Goal: Task Accomplishment & Management: Complete application form

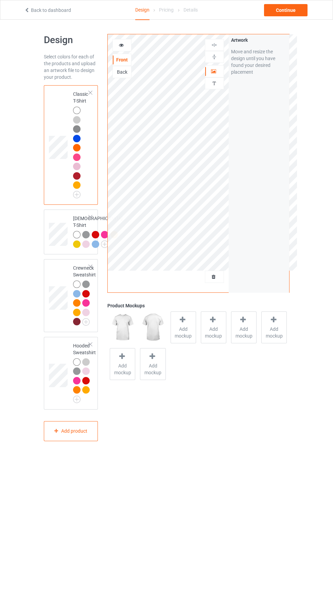
click at [218, 277] on div at bounding box center [214, 277] width 18 height 7
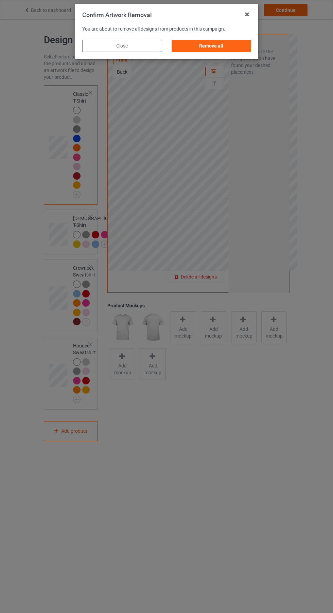
click at [225, 48] on div "Remove all" at bounding box center [211, 46] width 80 height 12
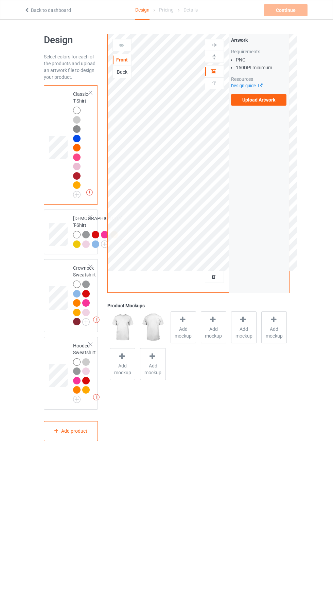
click at [268, 103] on label "Upload Artwork" at bounding box center [259, 100] width 56 height 12
click at [0, 0] on input "Upload Artwork" at bounding box center [0, 0] width 0 height 0
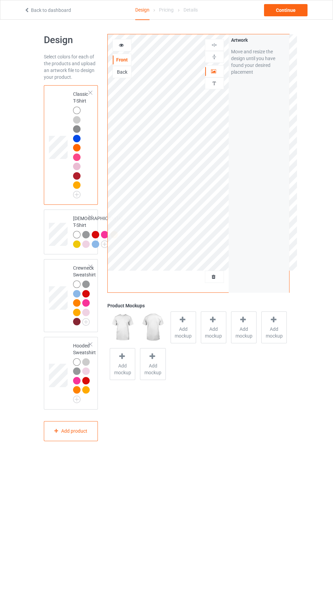
click at [0, 0] on img at bounding box center [0, 0] width 0 height 0
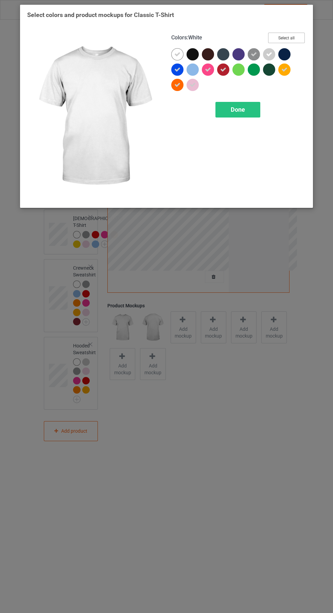
click at [292, 42] on button "Select all" at bounding box center [286, 38] width 37 height 11
click at [289, 36] on button "Reset to Default" at bounding box center [279, 38] width 49 height 11
click at [199, 56] on div at bounding box center [194, 55] width 15 height 15
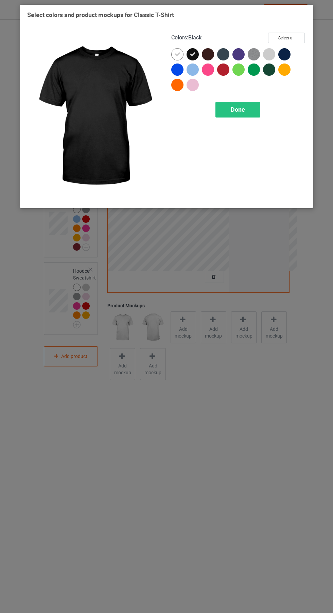
click at [180, 52] on icon at bounding box center [177, 54] width 6 height 6
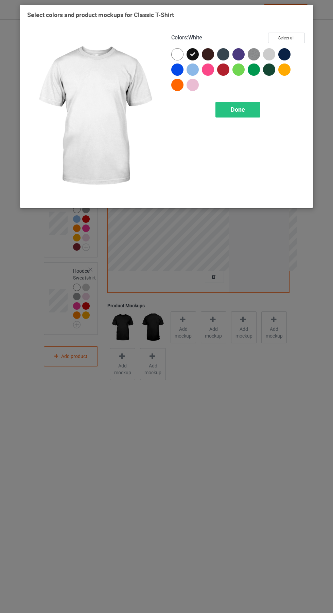
click at [283, 49] on div at bounding box center [284, 54] width 12 height 12
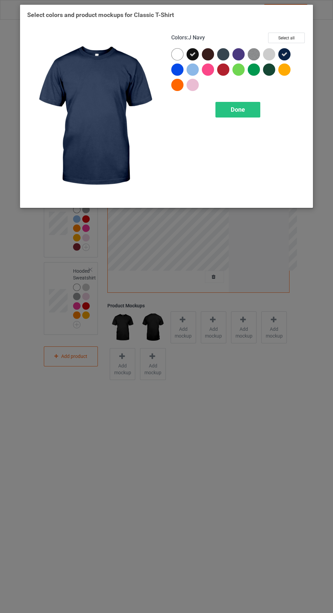
click at [255, 107] on div "Done" at bounding box center [237, 110] width 45 height 16
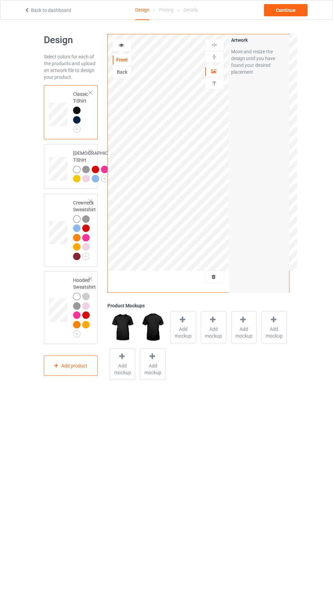
click at [130, 47] on div at bounding box center [122, 45] width 18 height 7
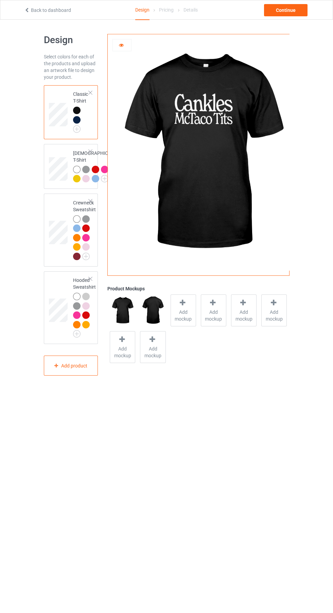
click at [0, 0] on img at bounding box center [0, 0] width 0 height 0
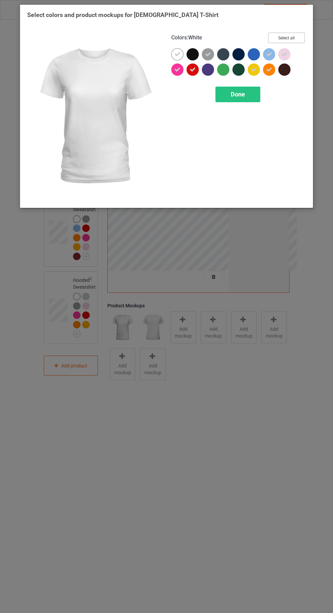
click at [284, 39] on button "Select all" at bounding box center [286, 38] width 37 height 11
click at [291, 35] on button "Reset to Default" at bounding box center [279, 38] width 49 height 11
click at [191, 52] on div at bounding box center [193, 54] width 12 height 12
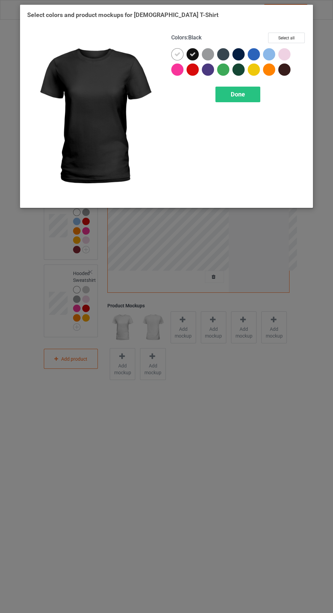
click at [177, 54] on icon at bounding box center [177, 54] width 6 height 6
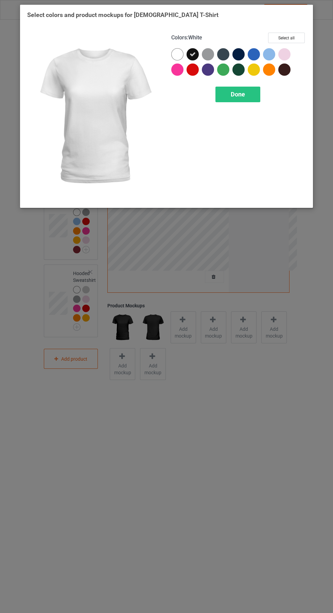
click at [236, 53] on div at bounding box center [238, 54] width 12 height 12
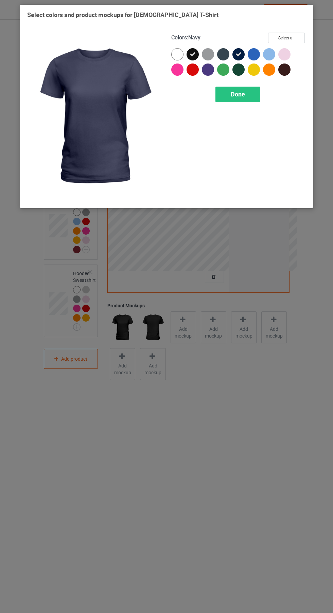
click at [239, 98] on div "Done" at bounding box center [237, 95] width 45 height 16
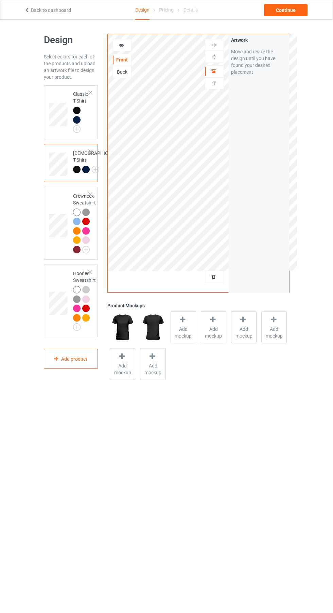
click at [0, 0] on img at bounding box center [0, 0] width 0 height 0
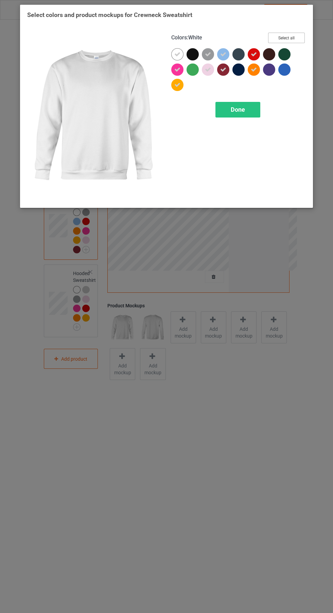
click at [294, 41] on button "Select all" at bounding box center [286, 38] width 37 height 11
click at [298, 37] on button "Reset to Default" at bounding box center [279, 38] width 49 height 11
click at [242, 70] on div at bounding box center [238, 70] width 12 height 12
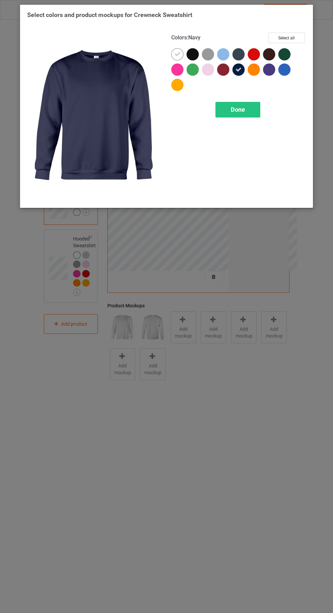
click at [196, 59] on div at bounding box center [194, 55] width 15 height 15
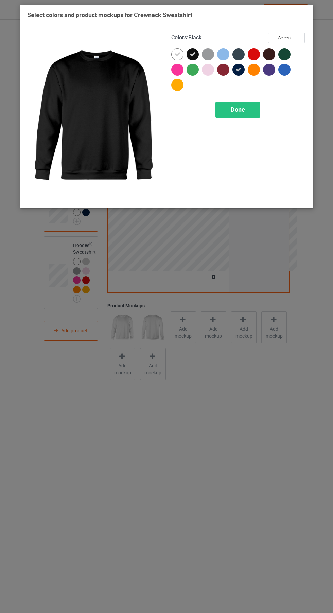
click at [178, 52] on icon at bounding box center [177, 54] width 6 height 6
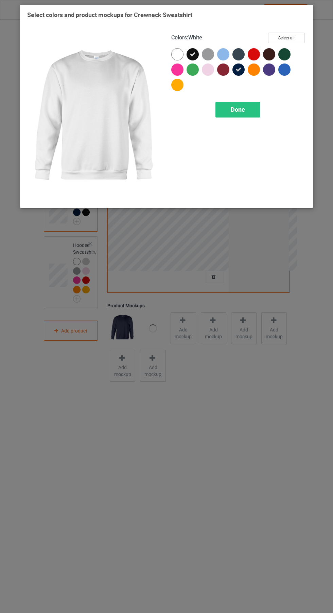
click at [239, 69] on icon at bounding box center [238, 70] width 6 height 6
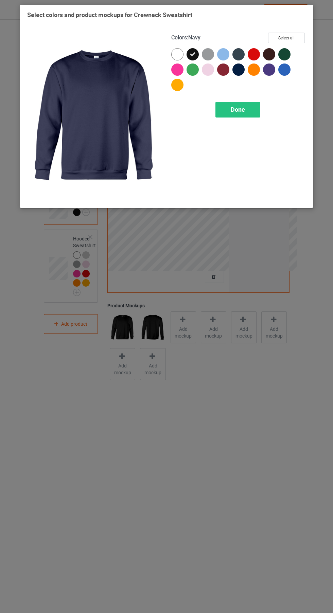
click at [242, 72] on div at bounding box center [238, 70] width 12 height 12
click at [254, 113] on div "Done" at bounding box center [237, 110] width 45 height 16
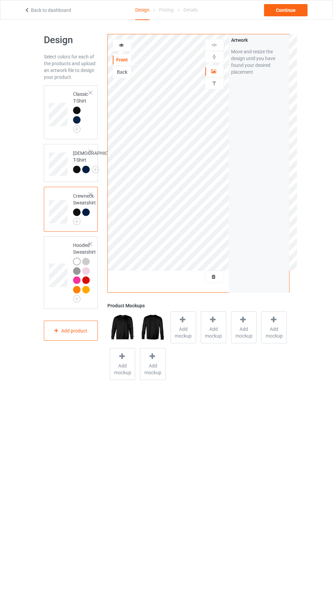
click at [0, 0] on img at bounding box center [0, 0] width 0 height 0
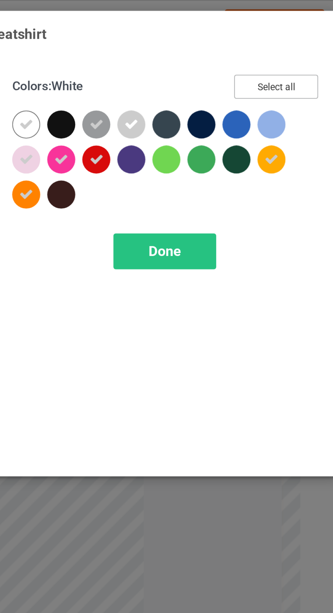
click at [290, 39] on button "Select all" at bounding box center [286, 38] width 37 height 11
click at [290, 39] on button "Reset to Default" at bounding box center [279, 38] width 49 height 11
click at [195, 58] on div at bounding box center [193, 54] width 12 height 12
click at [176, 56] on icon at bounding box center [177, 54] width 6 height 6
click at [259, 55] on div at bounding box center [254, 54] width 12 height 12
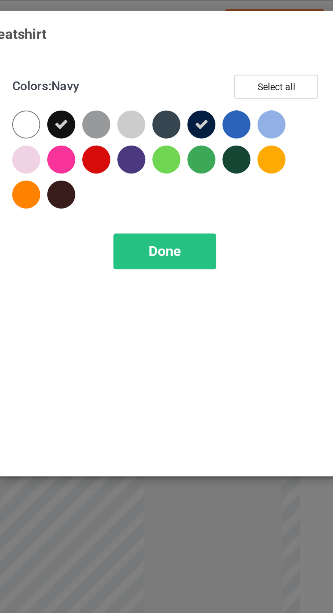
click at [249, 114] on div "Done" at bounding box center [237, 110] width 45 height 16
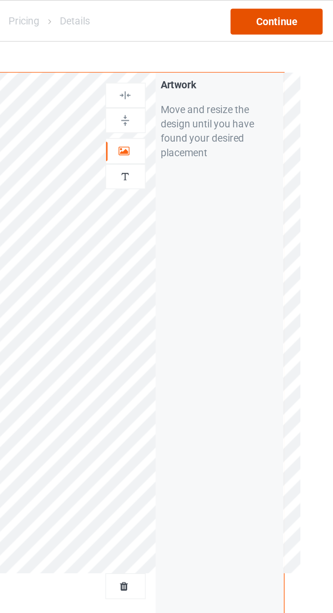
click at [292, 11] on div "Continue" at bounding box center [285, 10] width 43 height 12
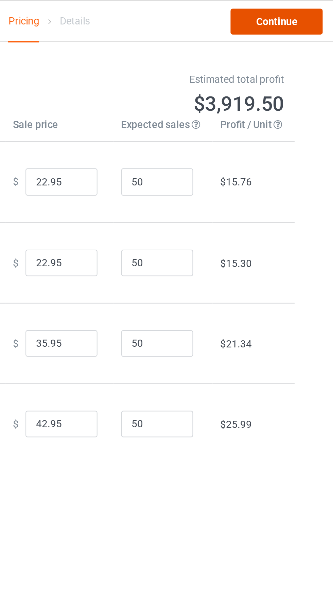
click at [295, 13] on link "Continue" at bounding box center [285, 10] width 43 height 12
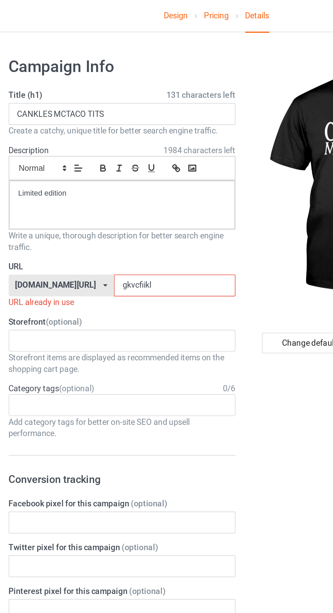
click at [110, 170] on input "gkvcfiikl" at bounding box center [142, 169] width 72 height 13
type input "gkvcufiikl"
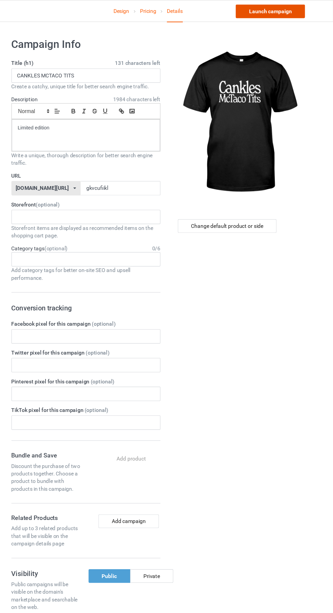
click at [277, 10] on link "Launch campaign" at bounding box center [276, 10] width 62 height 12
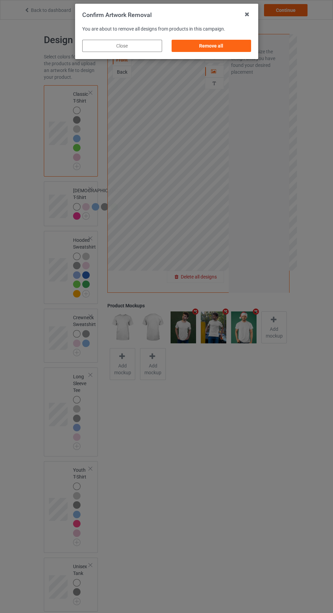
click at [234, 47] on div "Remove all" at bounding box center [211, 46] width 80 height 12
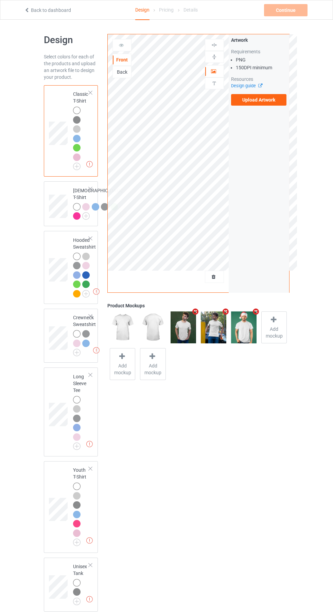
click at [0, 0] on img at bounding box center [0, 0] width 0 height 0
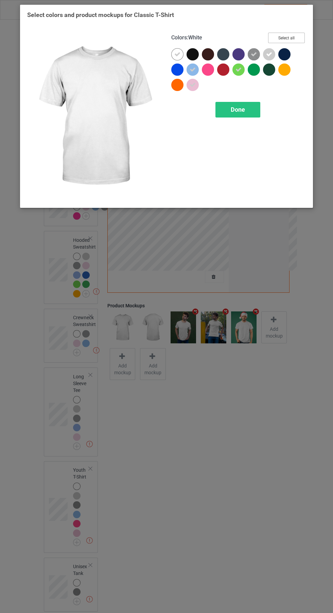
click at [300, 36] on button "Select all" at bounding box center [286, 38] width 37 height 11
click at [292, 36] on button "Reset to Default" at bounding box center [279, 38] width 49 height 11
click at [252, 61] on div at bounding box center [255, 55] width 15 height 15
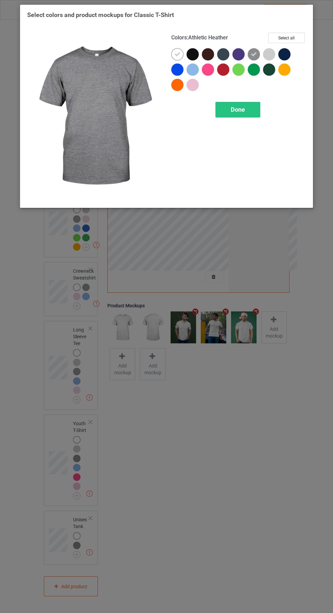
click at [179, 54] on icon at bounding box center [177, 54] width 6 height 6
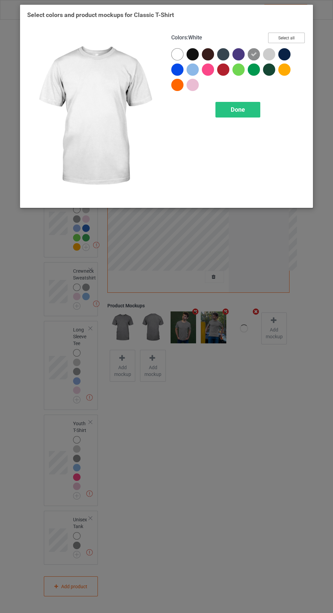
click at [295, 36] on button "Select all" at bounding box center [286, 38] width 37 height 11
click at [245, 112] on div "Done" at bounding box center [237, 110] width 45 height 16
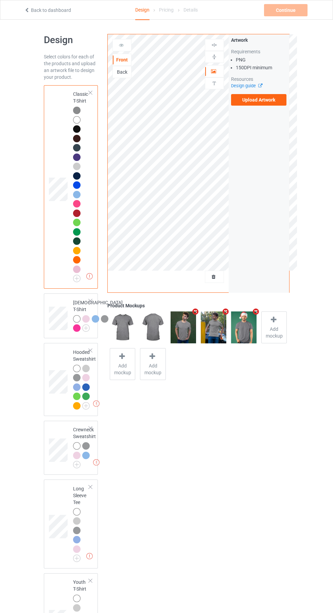
click at [122, 75] on div "Back" at bounding box center [122, 72] width 18 height 7
click at [263, 103] on label "Upload Artwork" at bounding box center [259, 100] width 56 height 12
click at [0, 0] on input "Upload Artwork" at bounding box center [0, 0] width 0 height 0
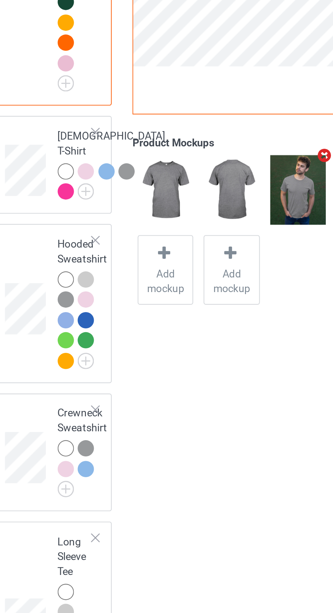
click at [0, 0] on img at bounding box center [0, 0] width 0 height 0
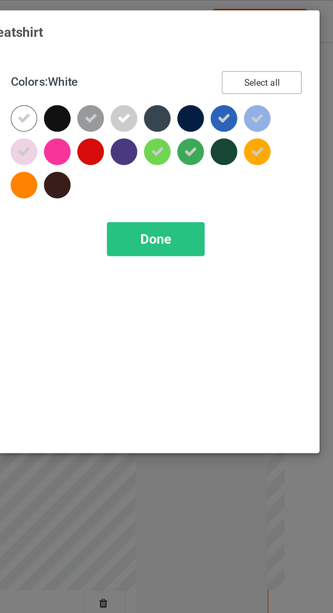
click at [297, 34] on button "Select all" at bounding box center [286, 38] width 37 height 11
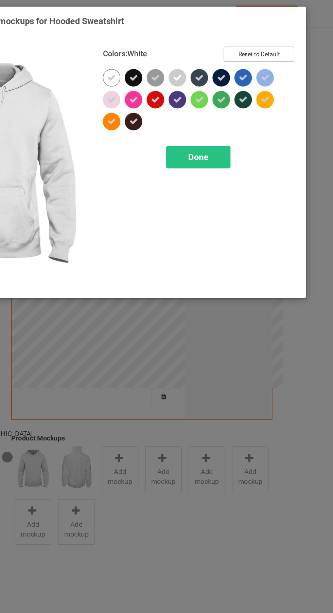
click at [286, 36] on button "Reset to Default" at bounding box center [279, 38] width 49 height 11
click at [228, 55] on div at bounding box center [223, 54] width 12 height 12
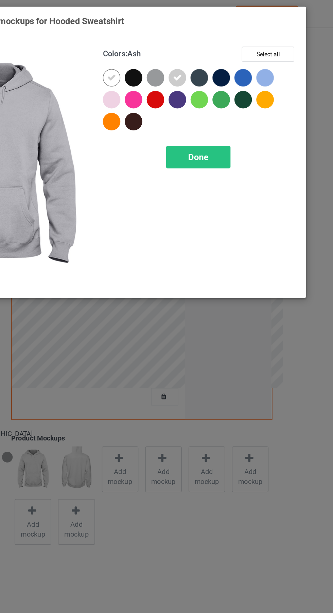
click at [184, 52] on div at bounding box center [178, 55] width 15 height 15
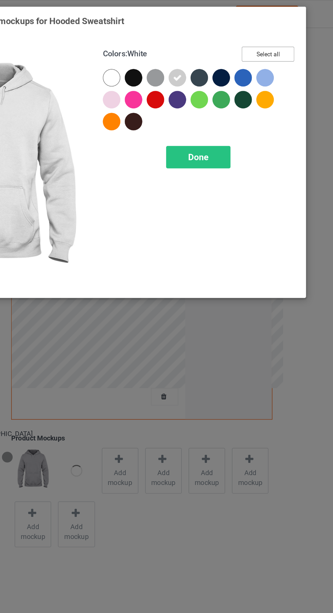
click at [292, 40] on button "Select all" at bounding box center [286, 38] width 37 height 11
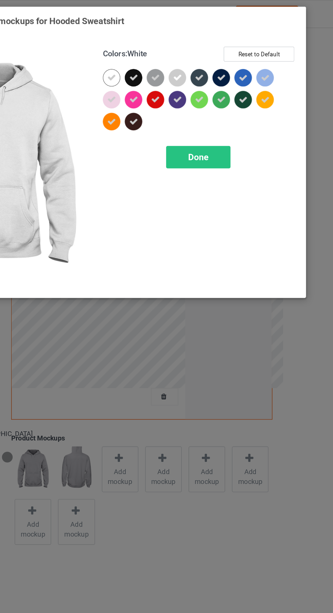
click at [244, 106] on span "Done" at bounding box center [238, 109] width 14 height 7
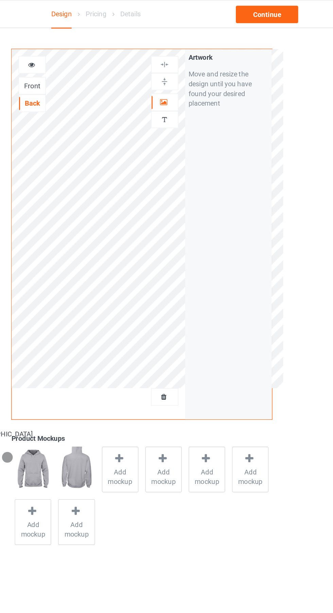
click at [214, 72] on icon at bounding box center [214, 70] width 6 height 5
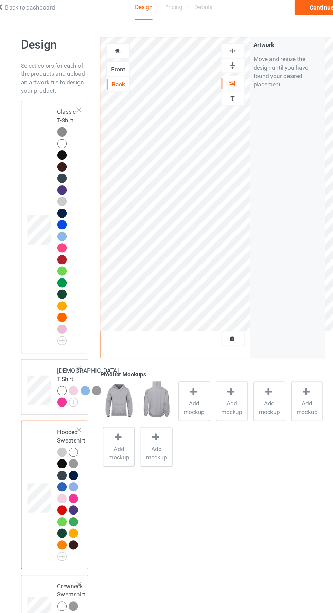
click at [127, 61] on div "Front" at bounding box center [122, 59] width 18 height 7
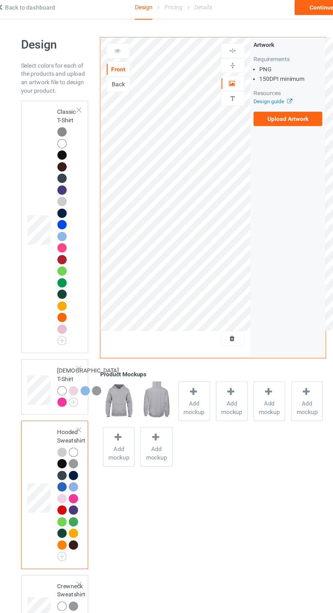
click at [218, 278] on div at bounding box center [214, 277] width 18 height 7
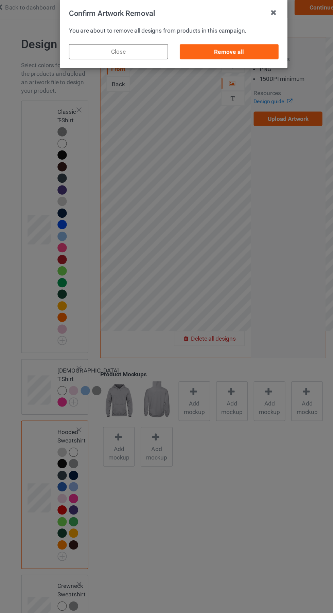
click at [233, 50] on div "Remove all" at bounding box center [211, 46] width 80 height 12
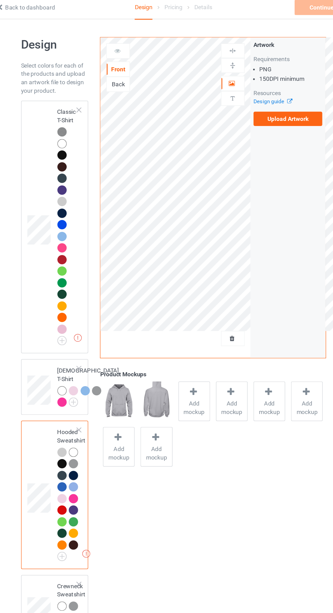
click at [272, 105] on label "Upload Artwork" at bounding box center [259, 100] width 56 height 12
click at [0, 0] on input "Upload Artwork" at bounding box center [0, 0] width 0 height 0
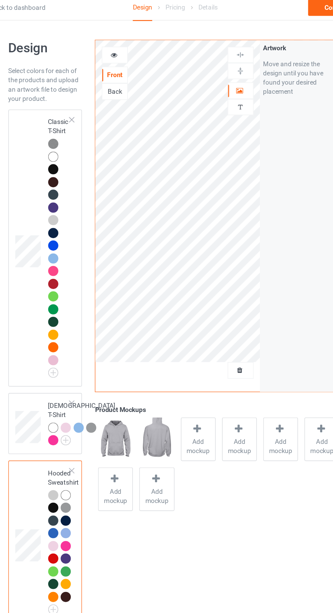
click at [78, 130] on div at bounding box center [76, 128] width 7 height 7
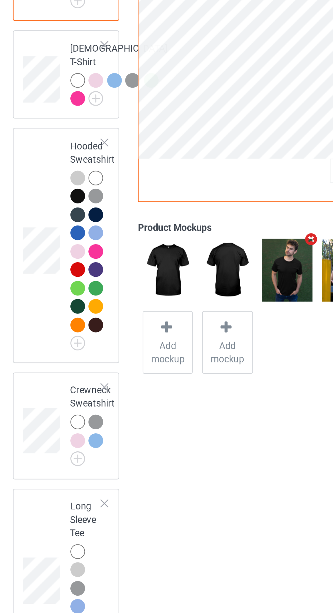
scroll to position [98, 0]
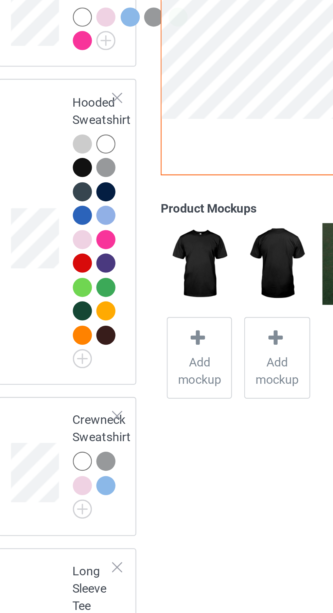
click at [78, 283] on div at bounding box center [76, 279] width 7 height 7
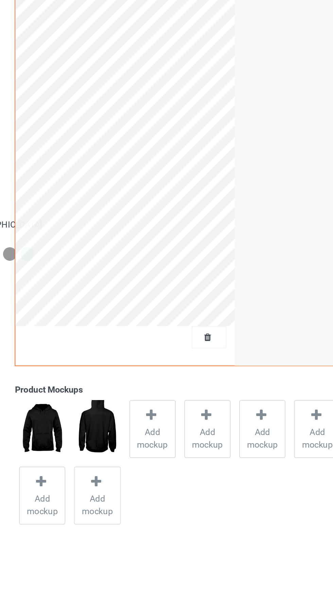
scroll to position [98, 0]
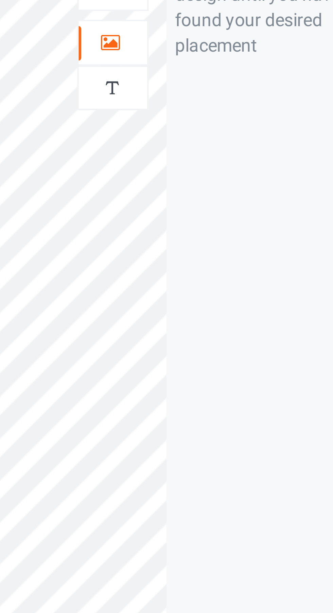
click at [218, 63] on div at bounding box center [214, 61] width 18 height 7
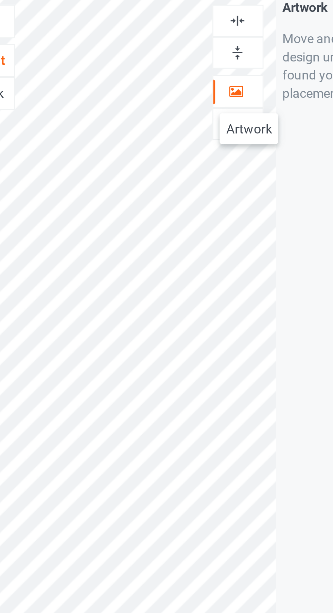
click at [218, 36] on div at bounding box center [214, 35] width 18 height 6
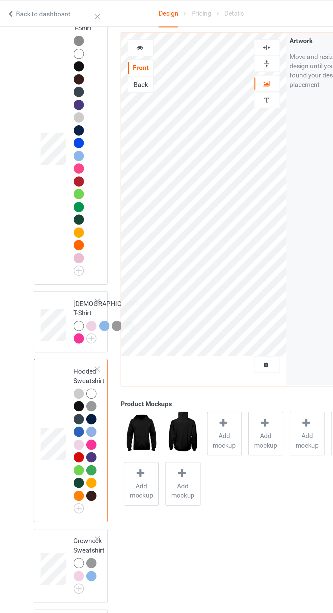
scroll to position [62, 0]
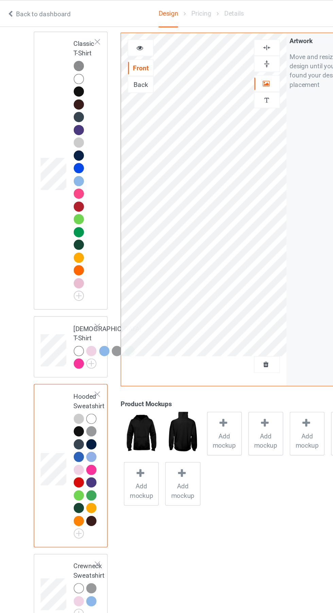
click at [78, 70] on div at bounding box center [76, 66] width 7 height 7
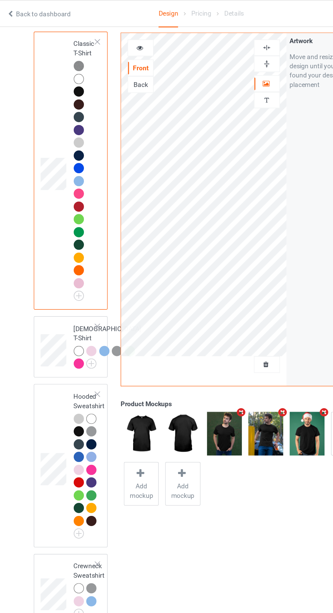
click at [121, 35] on icon at bounding box center [122, 34] width 6 height 5
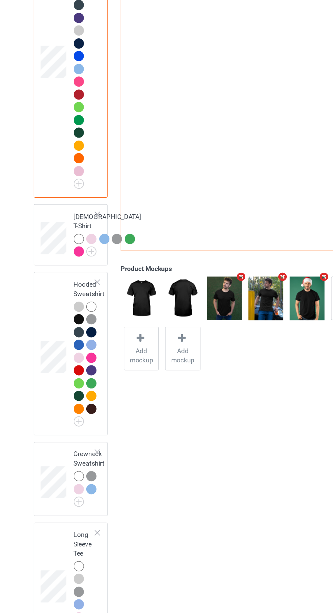
scroll to position [62, 0]
click at [0, 0] on img at bounding box center [0, 0] width 0 height 0
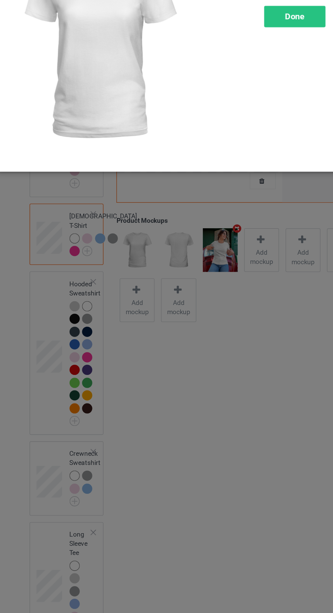
scroll to position [62, 0]
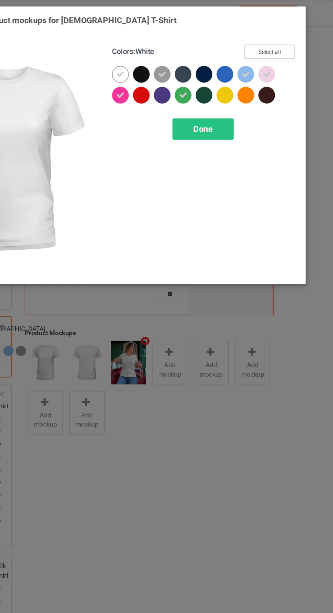
click at [292, 39] on button "Select all" at bounding box center [286, 38] width 37 height 11
click at [290, 33] on button "Reset to Default" at bounding box center [279, 38] width 49 height 11
click at [211, 55] on div at bounding box center [208, 54] width 12 height 12
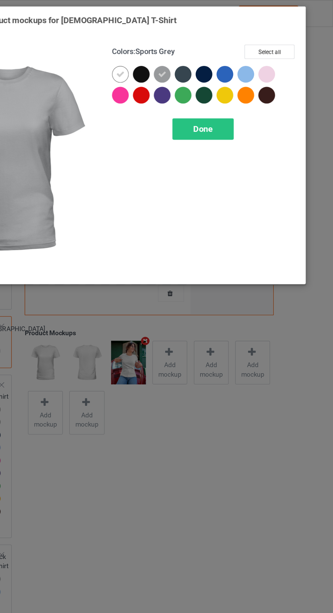
click at [180, 57] on icon at bounding box center [177, 54] width 6 height 6
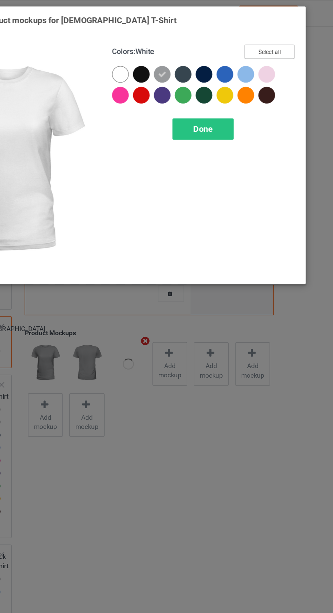
click at [288, 38] on button "Select all" at bounding box center [286, 38] width 37 height 11
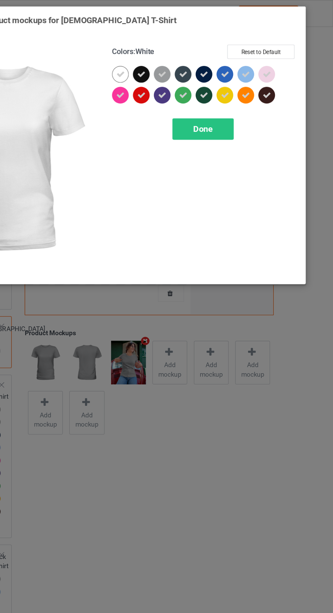
click at [240, 94] on span "Done" at bounding box center [238, 94] width 14 height 7
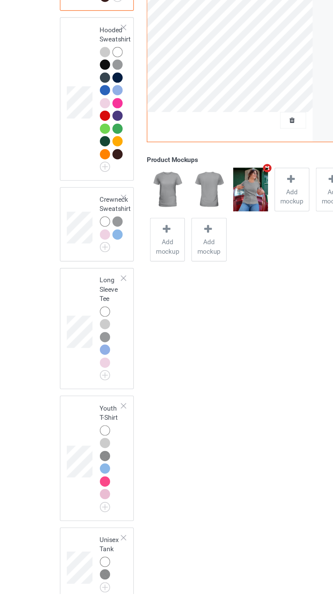
scroll to position [188, 0]
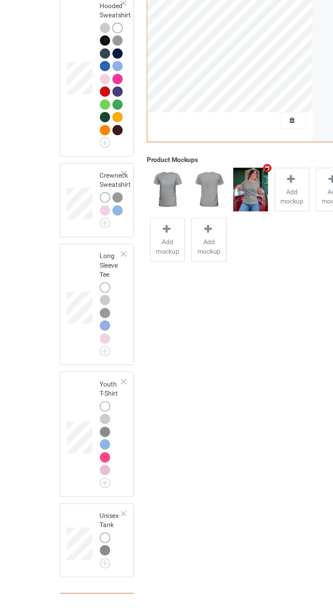
click at [0, 0] on img at bounding box center [0, 0] width 0 height 0
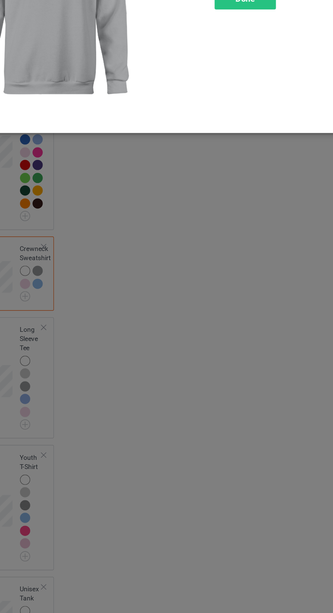
scroll to position [202, 0]
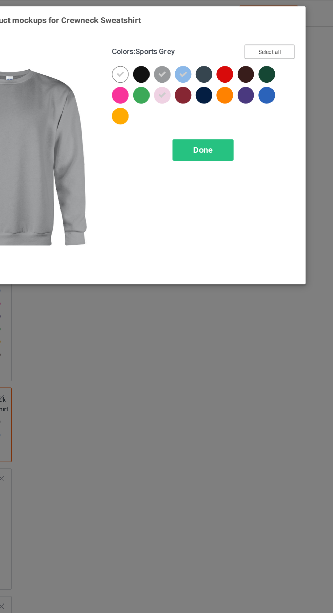
click at [296, 38] on button "Select all" at bounding box center [286, 38] width 37 height 11
click at [296, 38] on button "Reset to Default" at bounding box center [279, 38] width 49 height 11
click at [211, 55] on div at bounding box center [208, 54] width 12 height 12
click at [182, 55] on div at bounding box center [177, 54] width 12 height 12
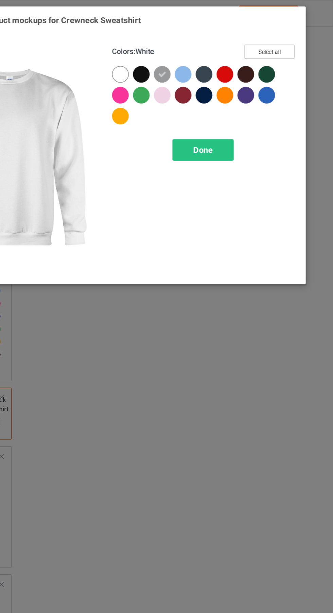
click at [289, 41] on button "Select all" at bounding box center [286, 38] width 37 height 11
click at [250, 104] on div "Done" at bounding box center [237, 110] width 45 height 16
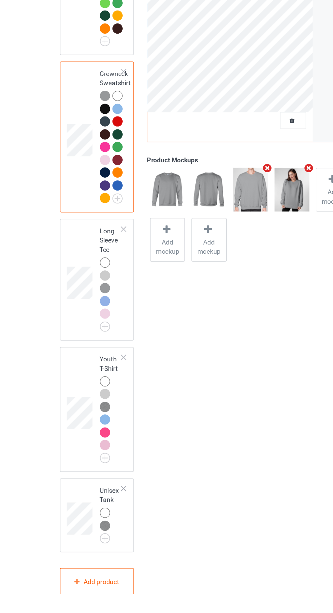
scroll to position [263, 0]
click at [0, 0] on img at bounding box center [0, 0] width 0 height 0
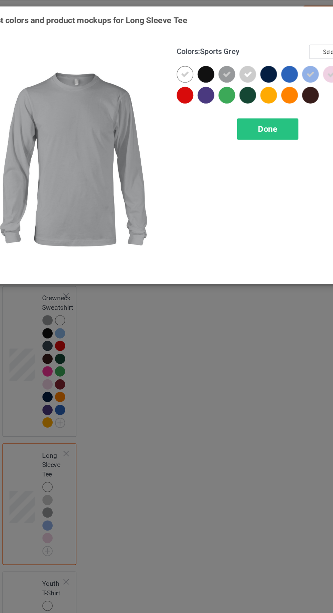
scroll to position [277, 0]
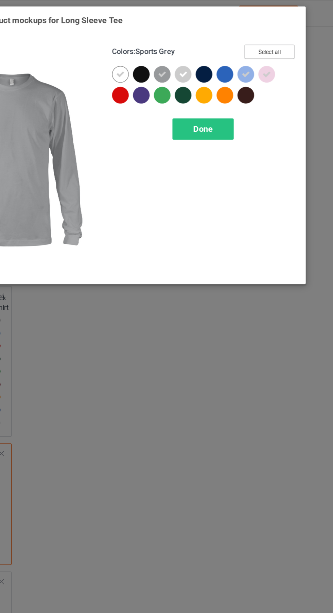
click at [286, 38] on button "Select all" at bounding box center [286, 38] width 37 height 11
click at [293, 37] on button "Reset to Default" at bounding box center [279, 38] width 49 height 11
click at [212, 58] on div at bounding box center [208, 54] width 12 height 12
click at [177, 54] on icon at bounding box center [177, 54] width 6 height 6
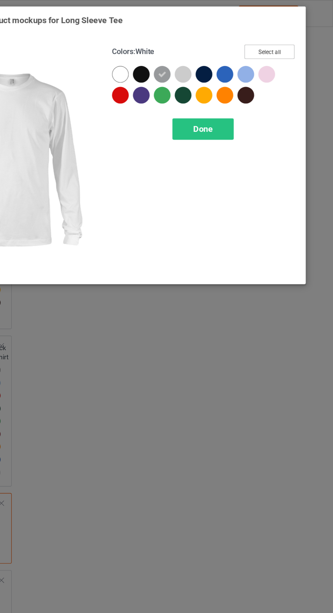
click at [292, 37] on button "Select all" at bounding box center [286, 38] width 37 height 11
click at [240, 98] on span "Done" at bounding box center [238, 94] width 14 height 7
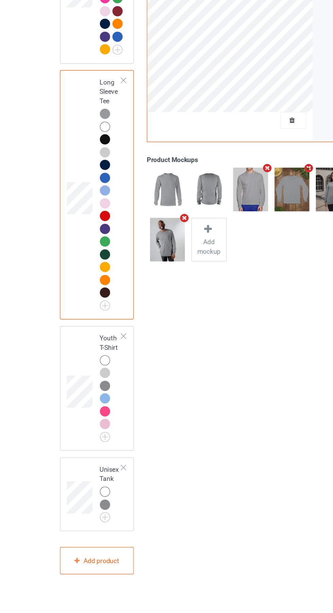
scroll to position [442, 0]
click at [0, 0] on img at bounding box center [0, 0] width 0 height 0
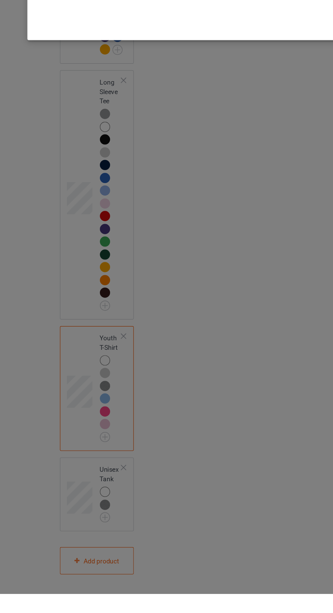
scroll to position [456, 0]
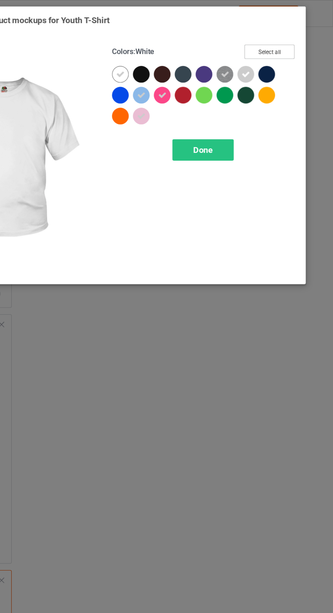
click at [297, 38] on button "Select all" at bounding box center [286, 38] width 37 height 11
click at [246, 113] on div "Done" at bounding box center [237, 110] width 45 height 16
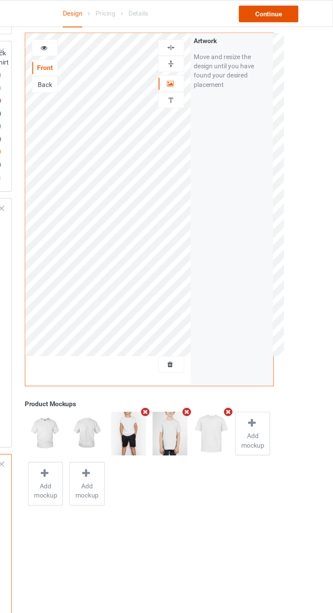
click at [292, 14] on div "Continue" at bounding box center [285, 10] width 43 height 12
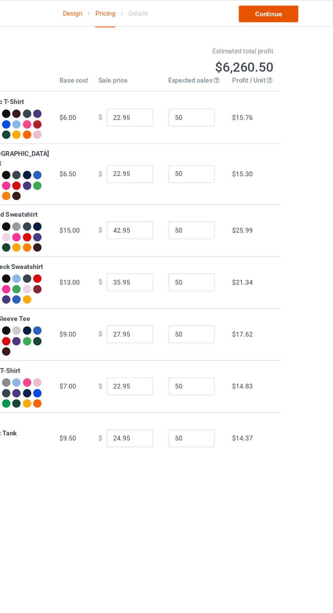
click at [283, 11] on link "Continue" at bounding box center [285, 10] width 43 height 12
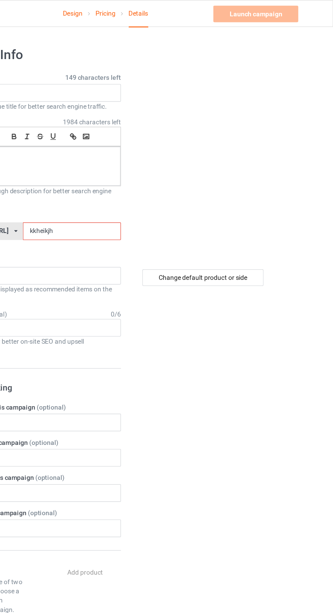
click at [120, 168] on input "kkheikjh" at bounding box center [142, 169] width 72 height 13
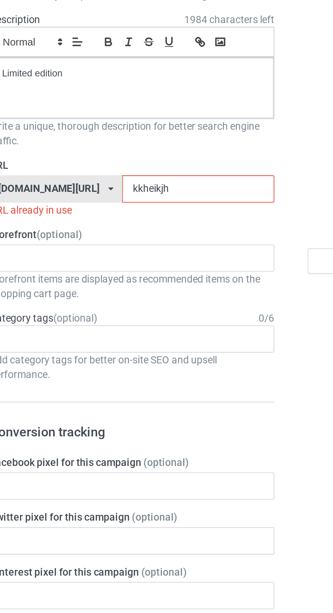
type input "kkheikjhy"
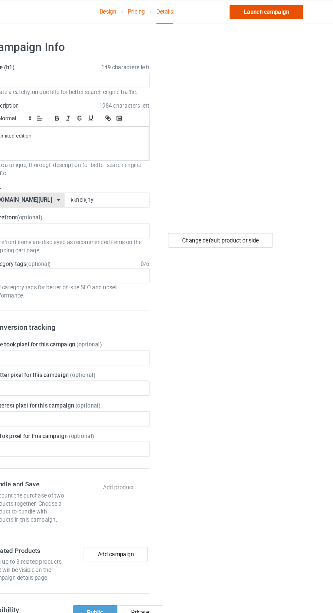
click at [290, 13] on link "Launch campaign" at bounding box center [276, 10] width 62 height 12
